Goal: Transaction & Acquisition: Purchase product/service

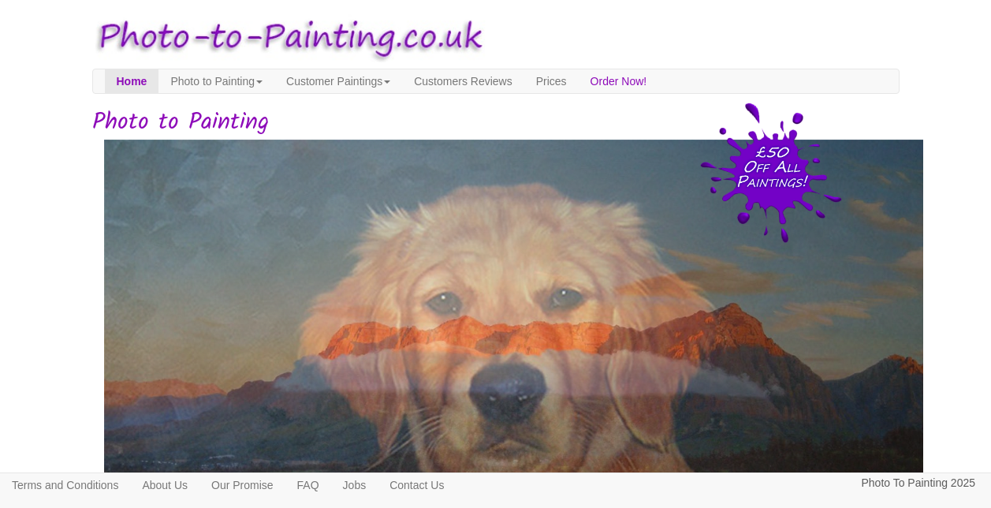
click at [673, 408] on img at bounding box center [519, 370] width 831 height 460
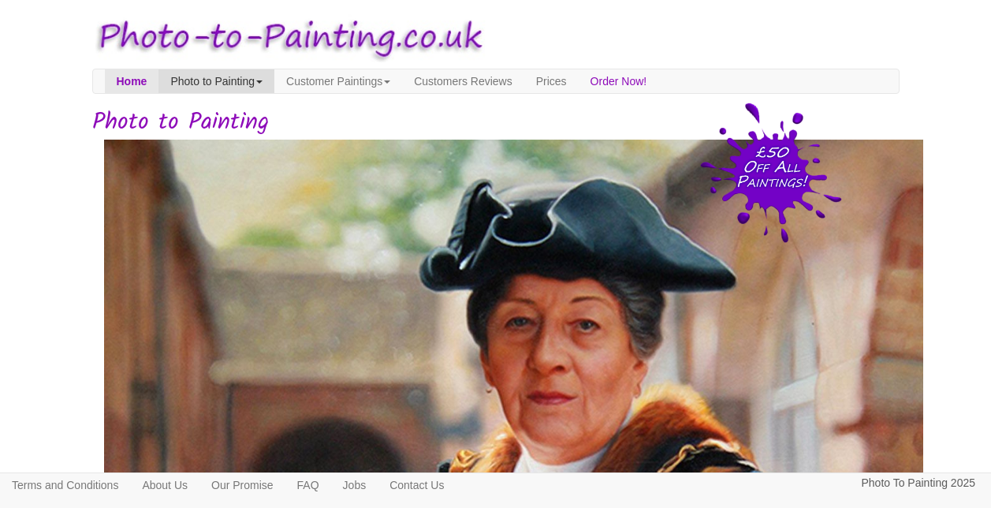
click at [257, 78] on link "Photo to Painting" at bounding box center [216, 81] width 116 height 24
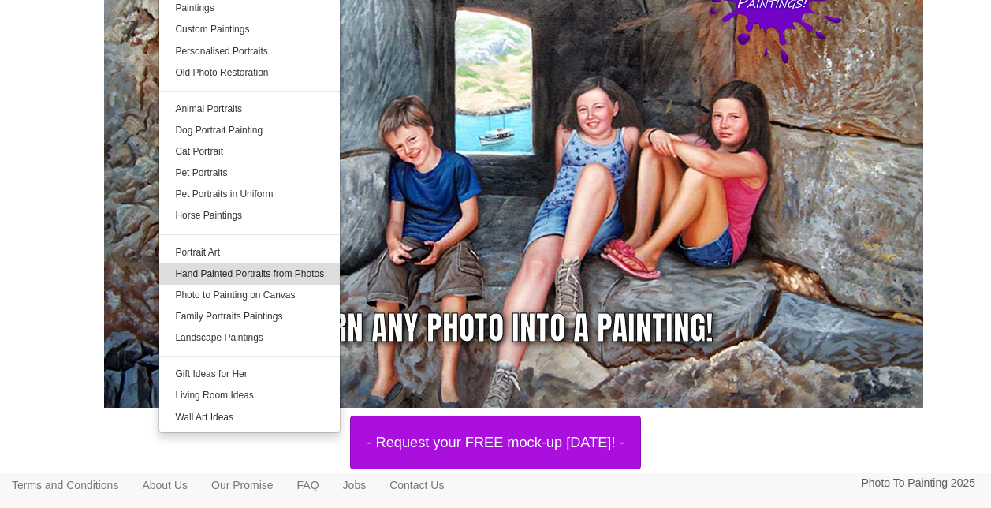
scroll to position [180, 0]
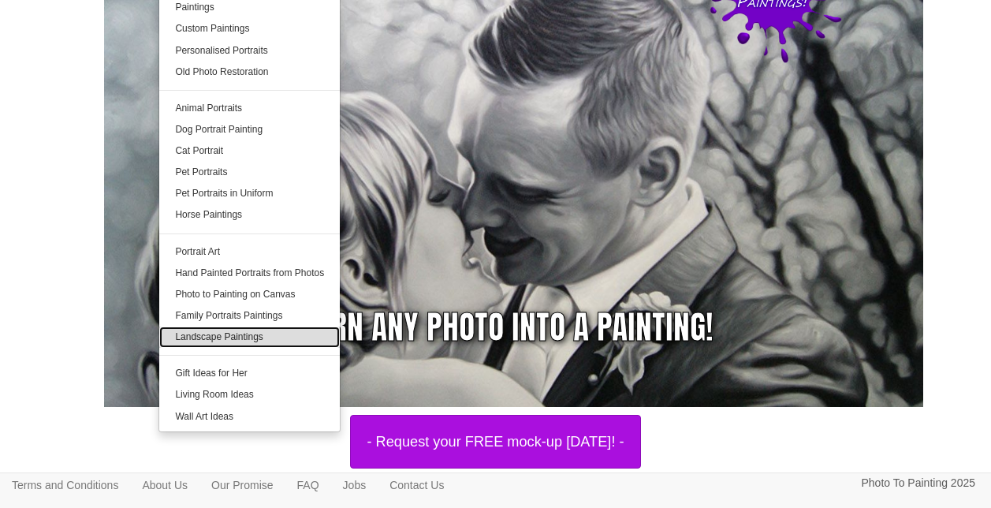
click at [240, 338] on link "Landscape Paintings" at bounding box center [249, 336] width 181 height 21
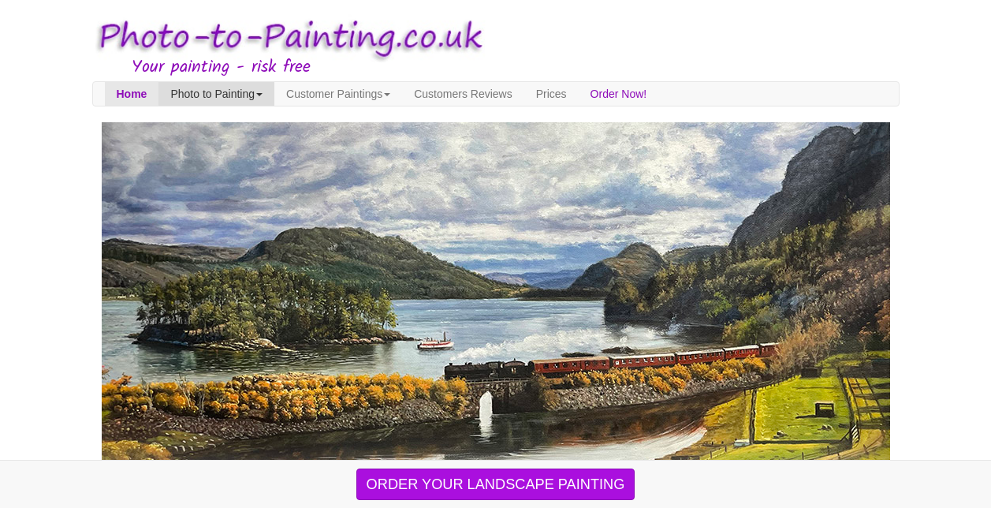
click at [255, 91] on link "Photo to Painting" at bounding box center [216, 94] width 116 height 24
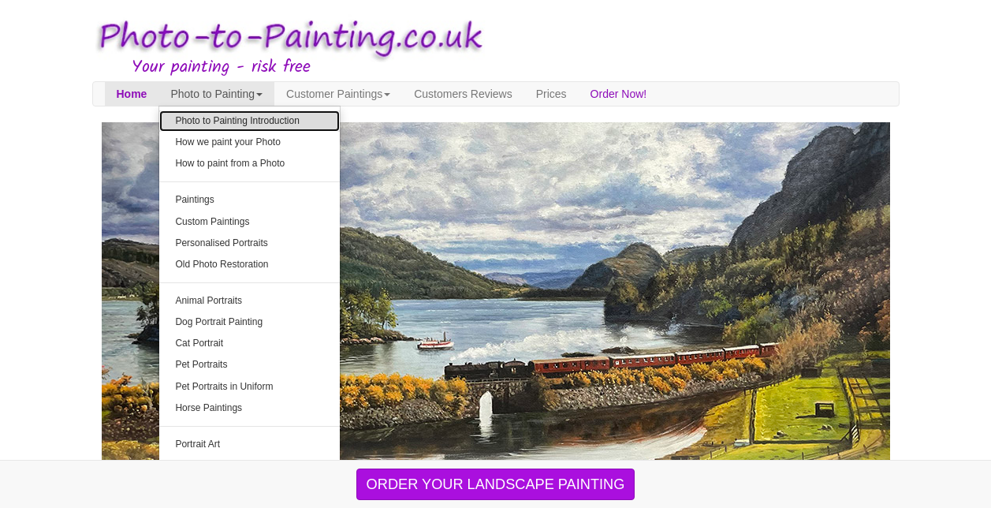
click at [256, 122] on link "Photo to Painting Introduction" at bounding box center [249, 120] width 181 height 21
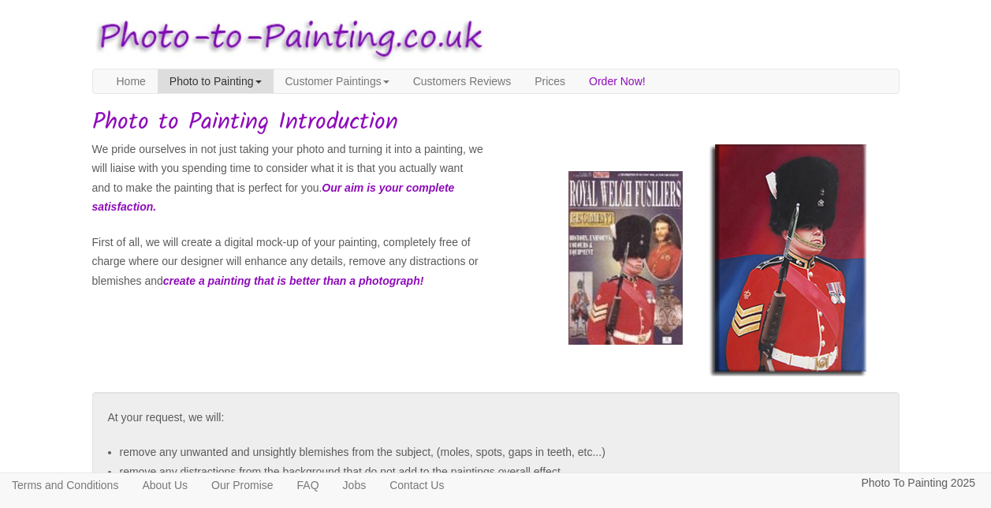
click at [242, 77] on link "Photo to Painting" at bounding box center [216, 81] width 116 height 24
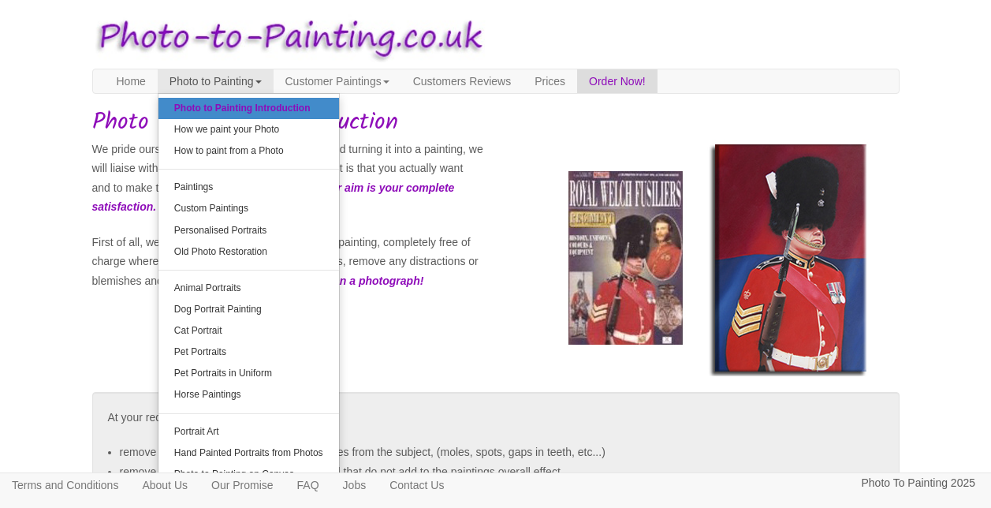
click at [505, 114] on h1 "Photo to Painting Introduction" at bounding box center [495, 123] width 807 height 26
click at [647, 79] on link "Order Now!" at bounding box center [617, 81] width 80 height 24
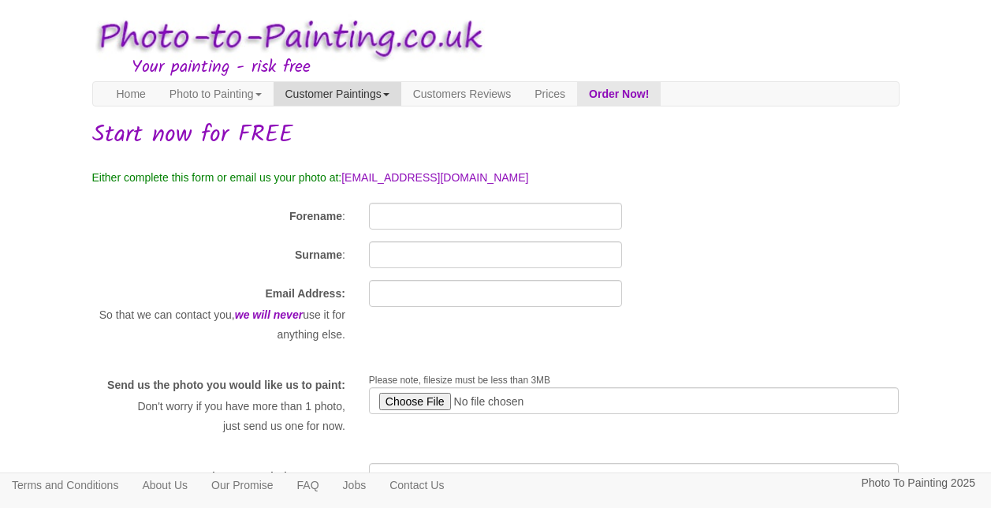
click at [401, 95] on link "Customer Paintings" at bounding box center [338, 94] width 128 height 24
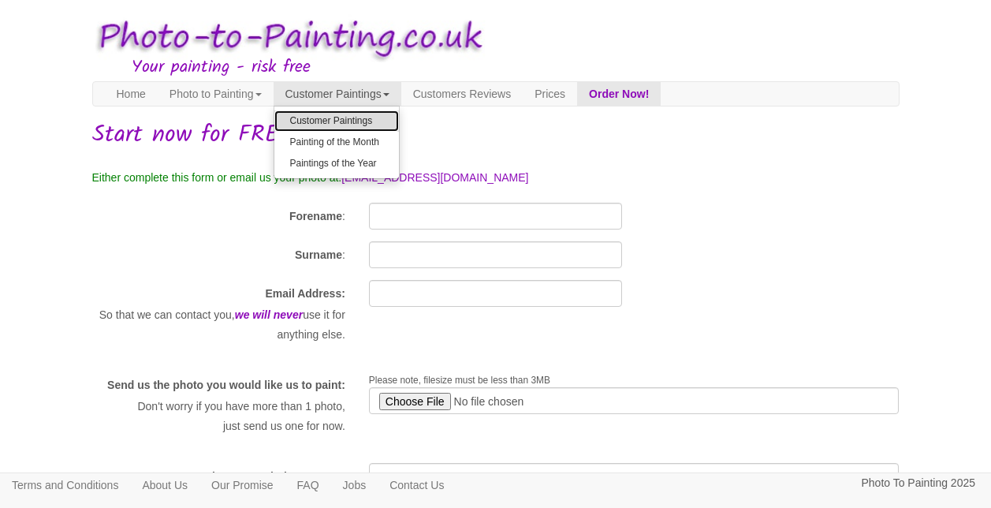
click at [375, 121] on link "Customer Paintings" at bounding box center [336, 120] width 125 height 21
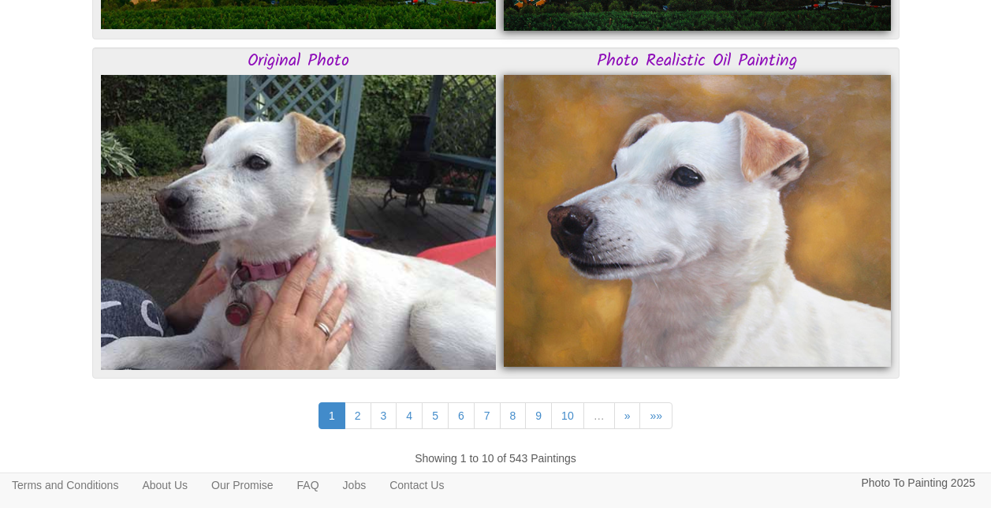
scroll to position [4256, 0]
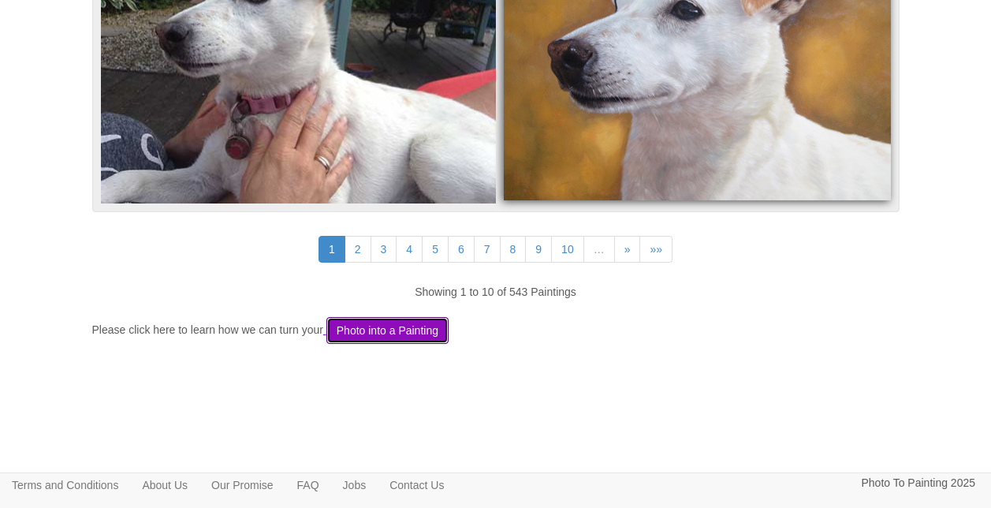
click at [437, 326] on button "Photo into a Painting" at bounding box center [387, 330] width 122 height 27
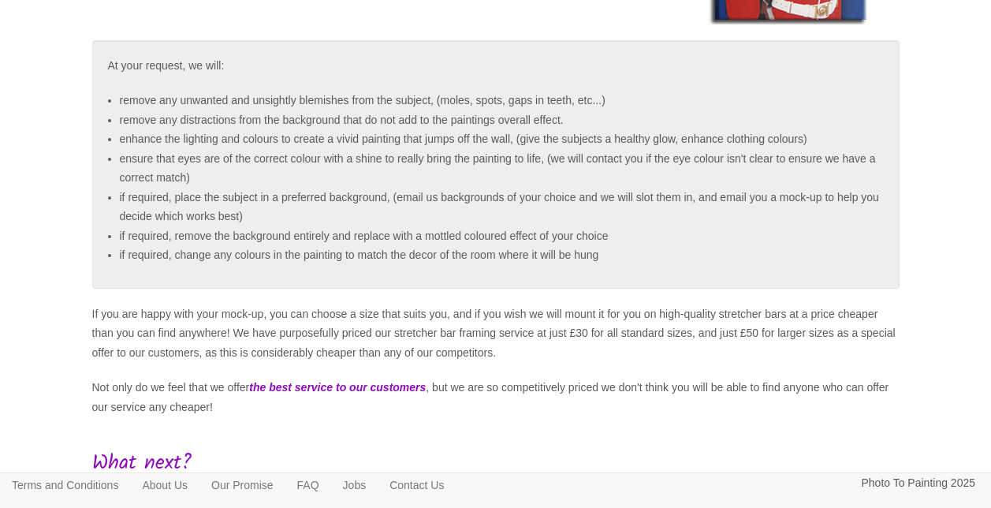
scroll to position [444, 0]
